Goal: Task Accomplishment & Management: Manage account settings

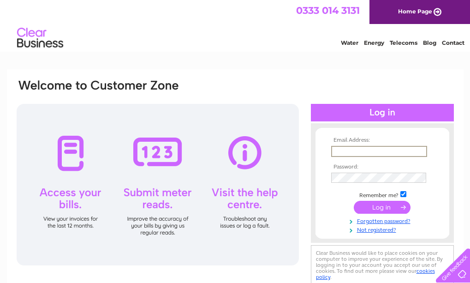
click at [337, 151] on input "text" at bounding box center [379, 151] width 96 height 11
type input "Angelic-claycross@hotmail.co.uk"
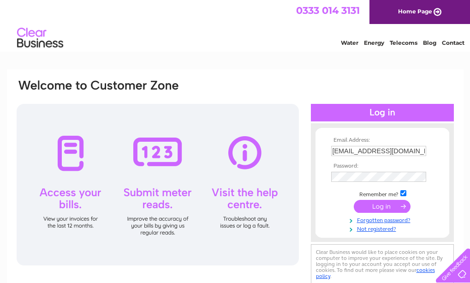
click at [381, 207] on input "submit" at bounding box center [382, 206] width 57 height 13
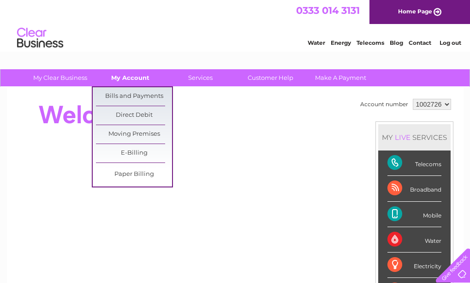
click at [127, 84] on link "My Account" at bounding box center [130, 77] width 76 height 17
click at [134, 96] on link "Bills and Payments" at bounding box center [134, 96] width 76 height 18
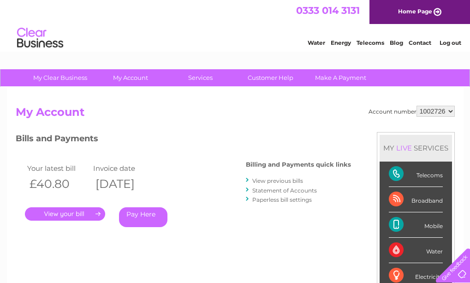
click at [86, 215] on link "." at bounding box center [65, 213] width 80 height 13
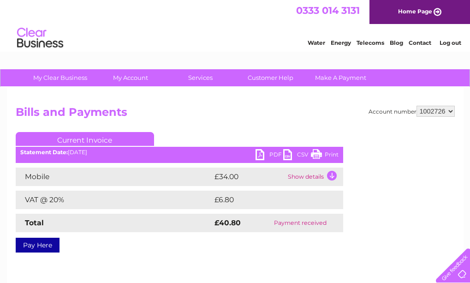
click at [260, 156] on link "PDF" at bounding box center [269, 155] width 28 height 13
